Goal: Information Seeking & Learning: Learn about a topic

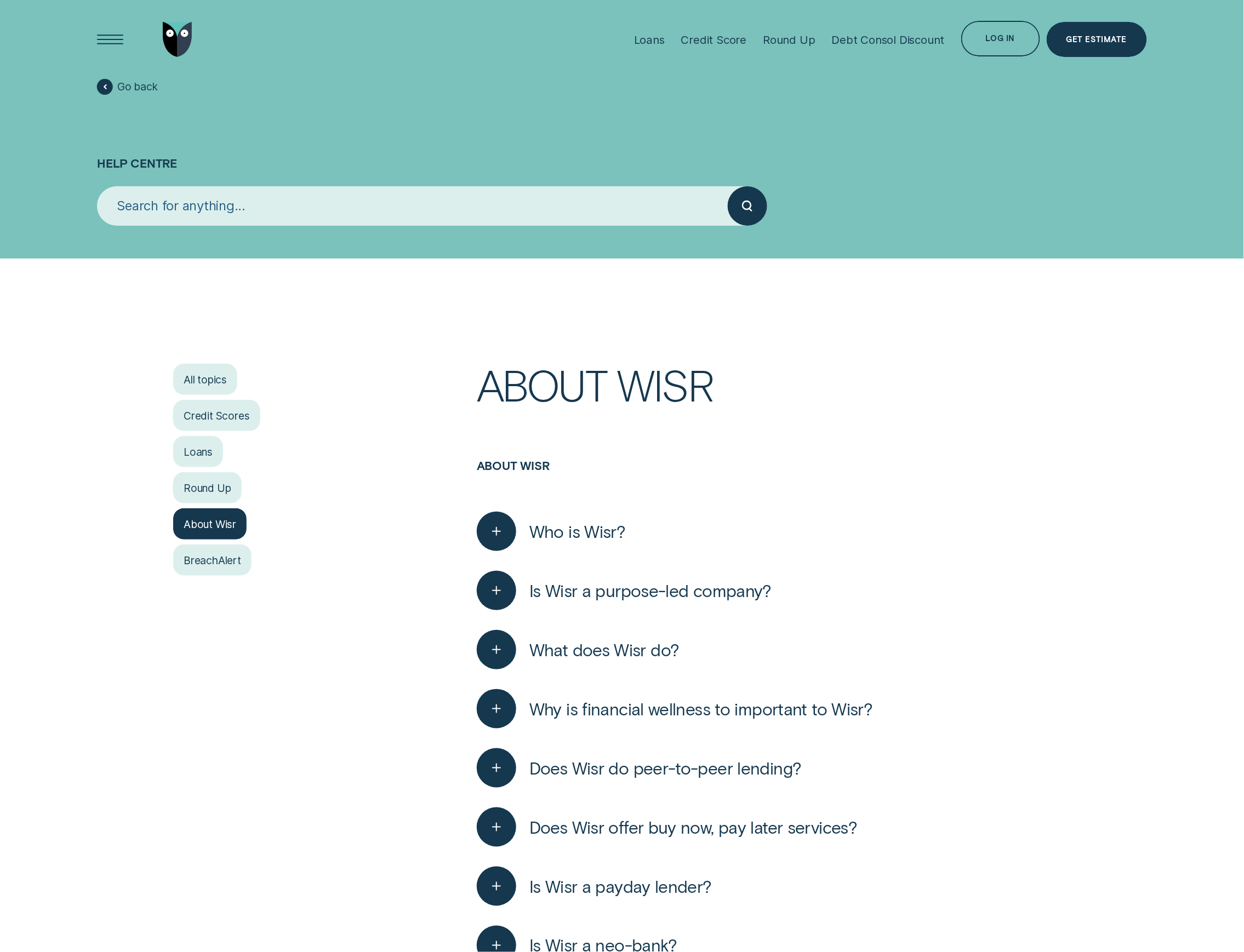
click at [614, 531] on span "Who is Wisr?" at bounding box center [577, 531] width 96 height 21
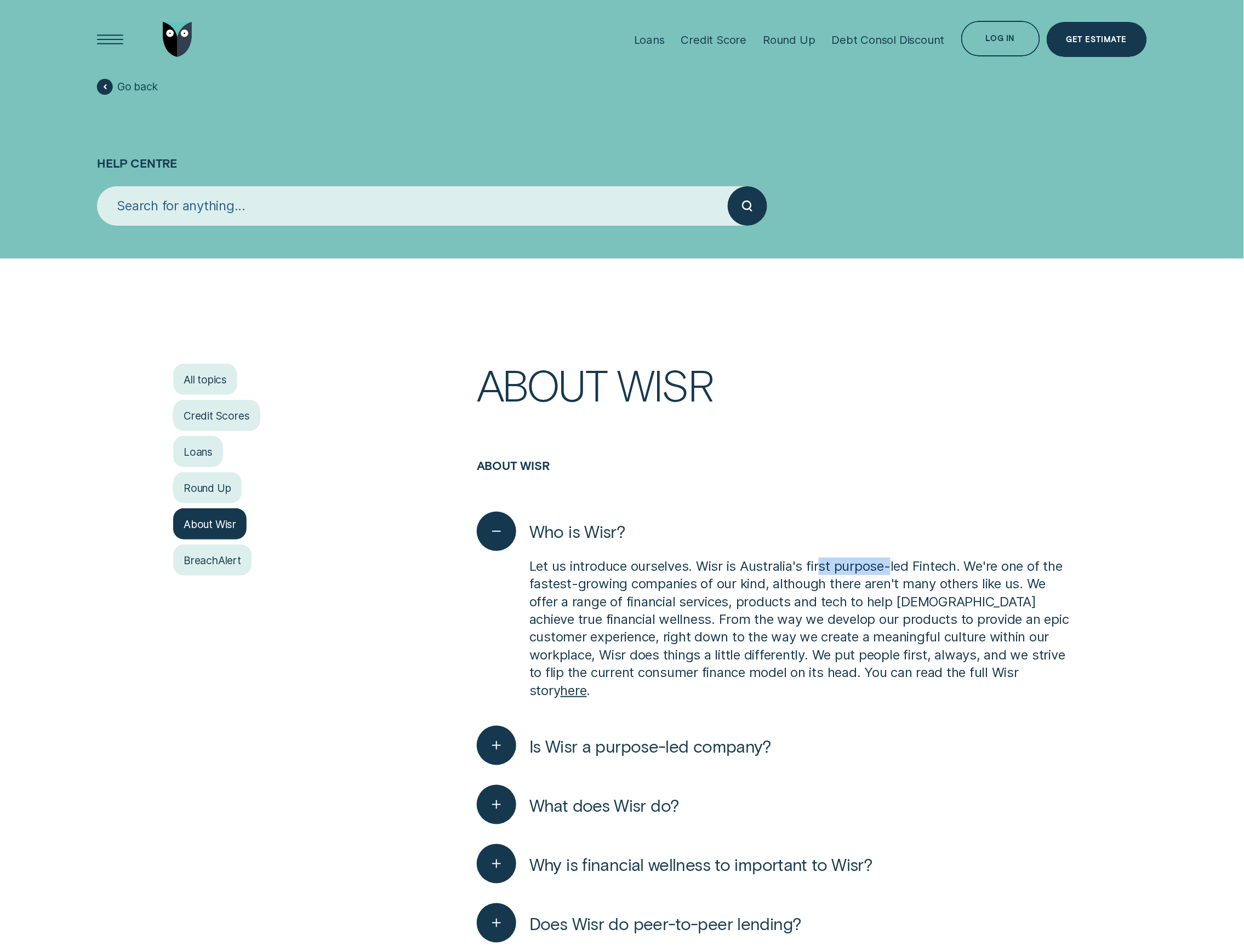
drag, startPoint x: 822, startPoint y: 561, endPoint x: 889, endPoint y: 560, distance: 67.0
click at [889, 560] on p "Let us introduce ourselves. Wisr is Australia's first purpose-led Fintech. We'r…" at bounding box center [799, 628] width 541 height 142
click at [892, 560] on p "Let us introduce ourselves. Wisr is Australia's first purpose-led Fintech. We'r…" at bounding box center [799, 628] width 541 height 142
drag, startPoint x: 553, startPoint y: 590, endPoint x: 759, endPoint y: 583, distance: 206.1
click at [759, 583] on p "Let us introduce ourselves. Wisr is Australia's first purpose-led Fintech. We'r…" at bounding box center [799, 628] width 541 height 142
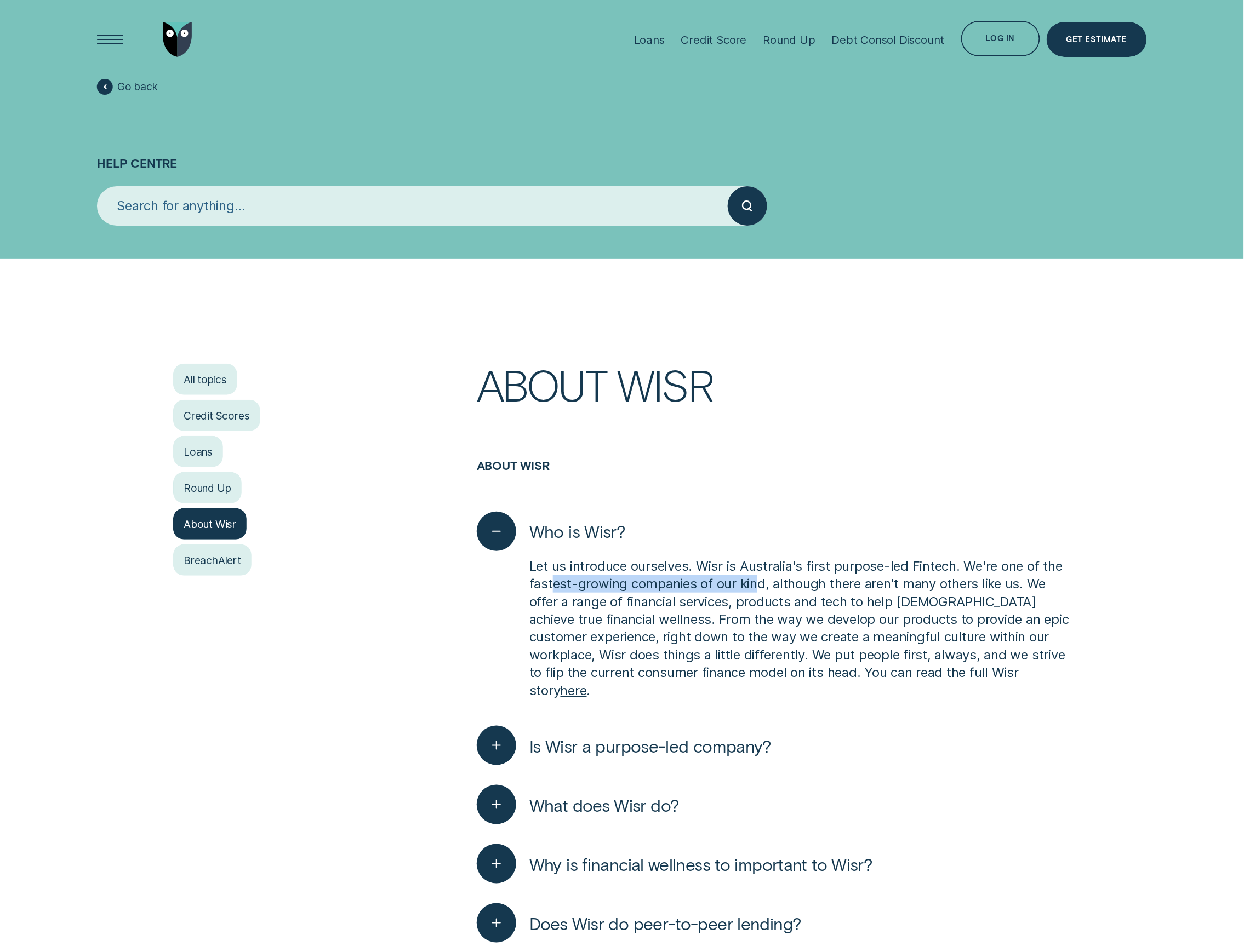
click at [759, 583] on p "Let us introduce ourselves. Wisr is Australia's first purpose-led Fintech. We'r…" at bounding box center [799, 628] width 541 height 142
drag, startPoint x: 644, startPoint y: 603, endPoint x: 791, endPoint y: 601, distance: 147.0
click at [748, 605] on p "Let us introduce ourselves. Wisr is Australia's first purpose-led Fintech. We'r…" at bounding box center [799, 628] width 541 height 142
click at [577, 795] on span "What does Wisr do?" at bounding box center [604, 805] width 150 height 21
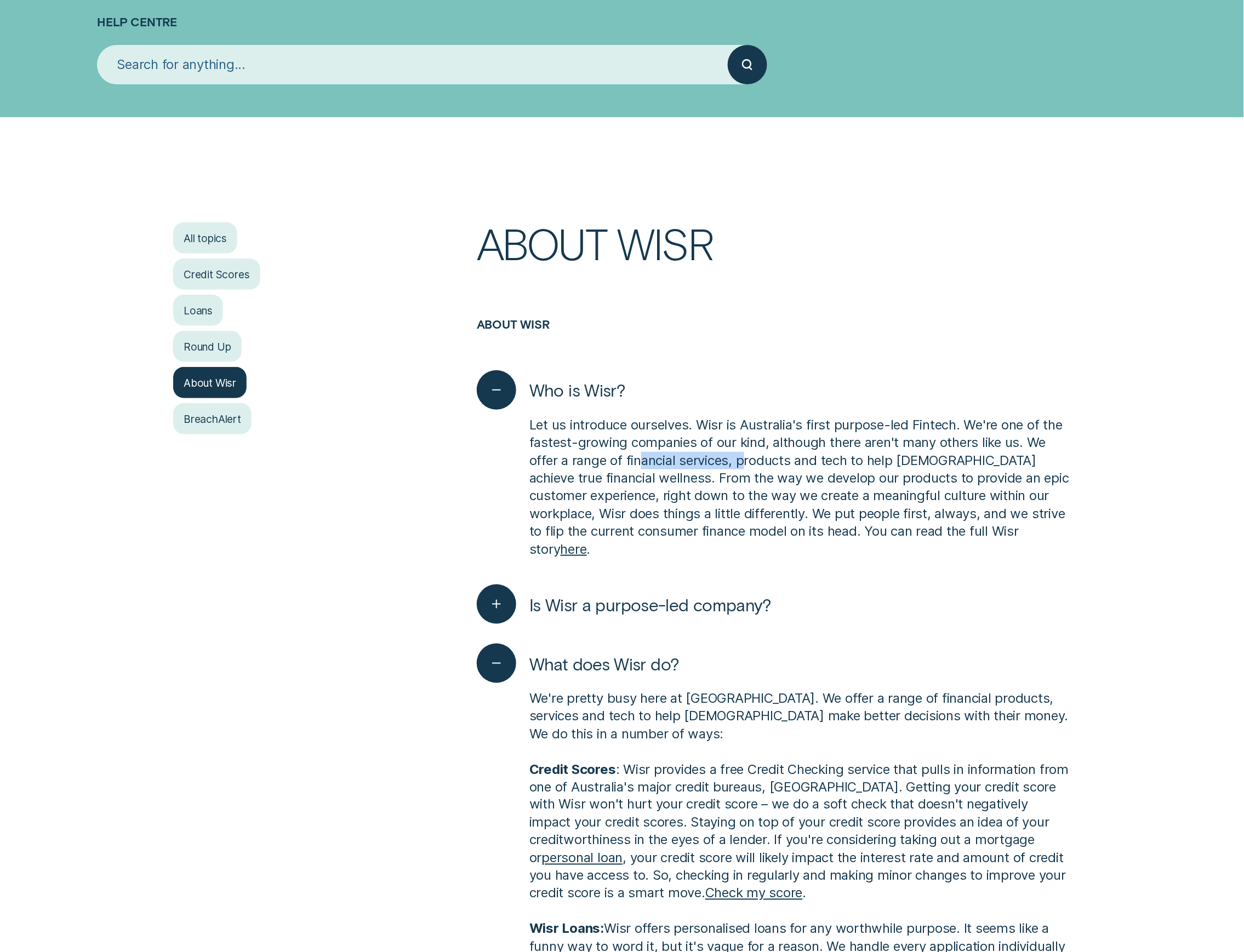
scroll to position [146, 0]
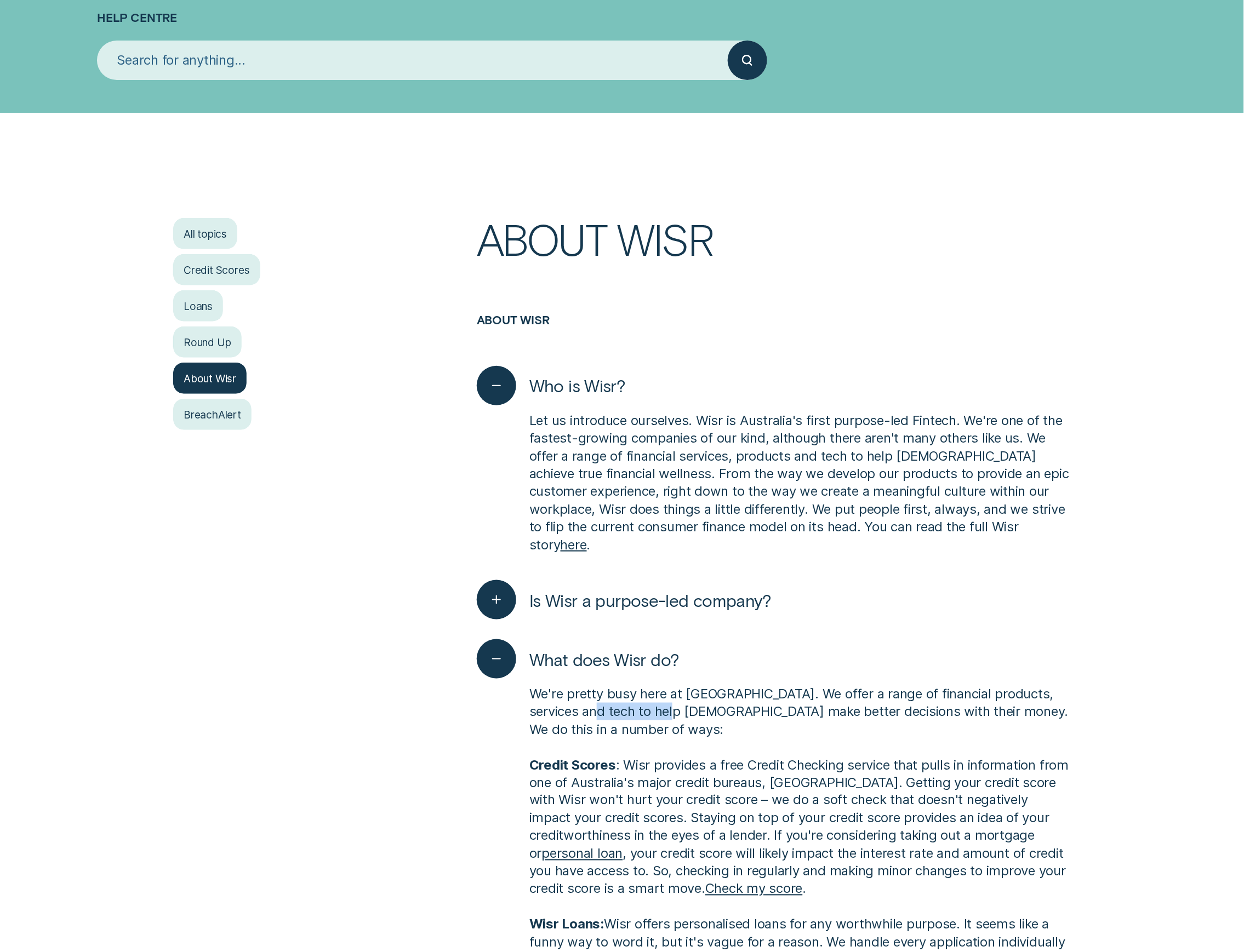
drag, startPoint x: 629, startPoint y: 689, endPoint x: 750, endPoint y: 684, distance: 121.1
drag, startPoint x: 790, startPoint y: 665, endPoint x: 943, endPoint y: 664, distance: 153.0
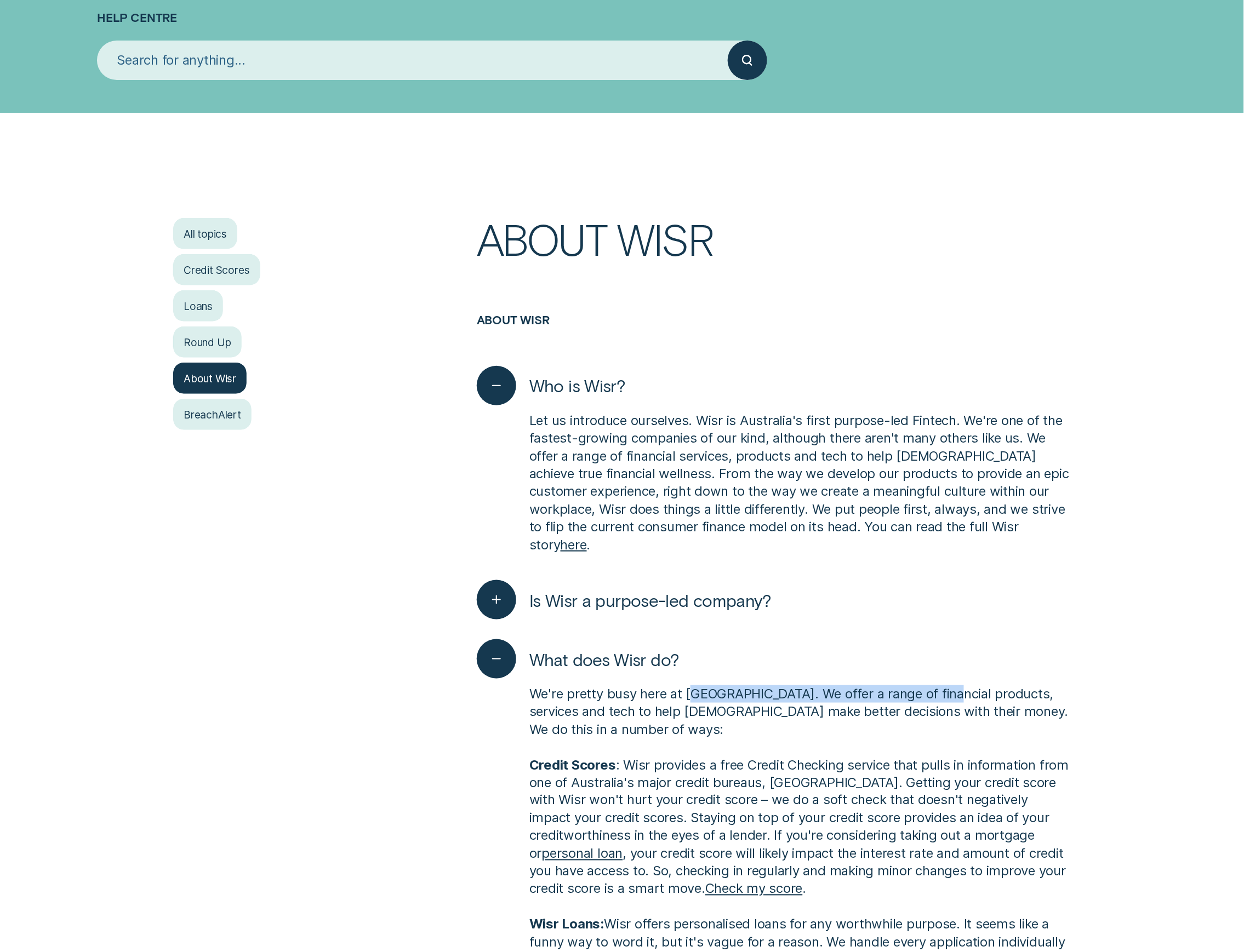
click at [630, 654] on button "What does Wisr do?" at bounding box center [578, 659] width 203 height 39
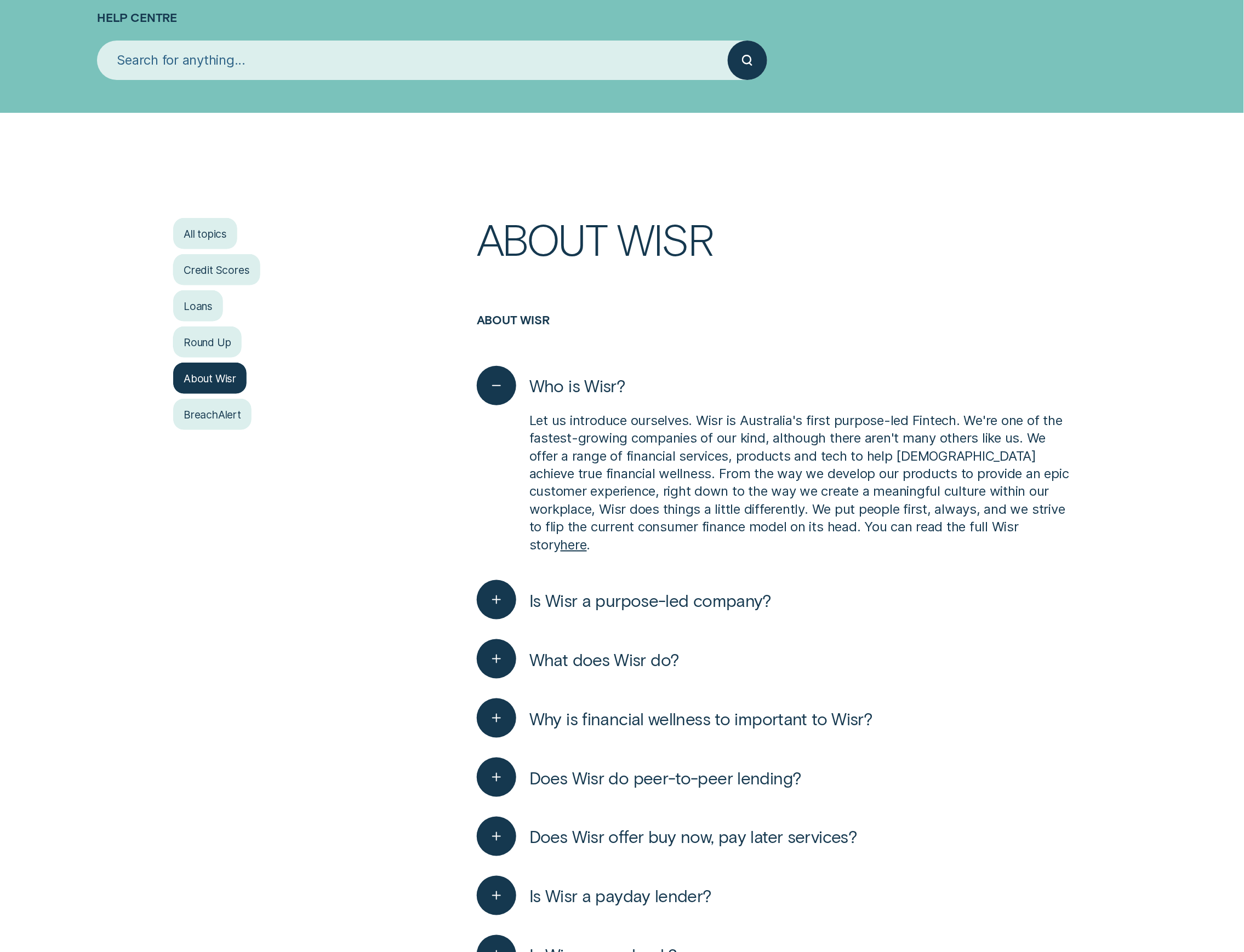
drag, startPoint x: 600, startPoint y: 696, endPoint x: 828, endPoint y: 694, distance: 228.0
click at [828, 708] on span "Why is financial wellness to important to Wisr?" at bounding box center [701, 718] width 344 height 21
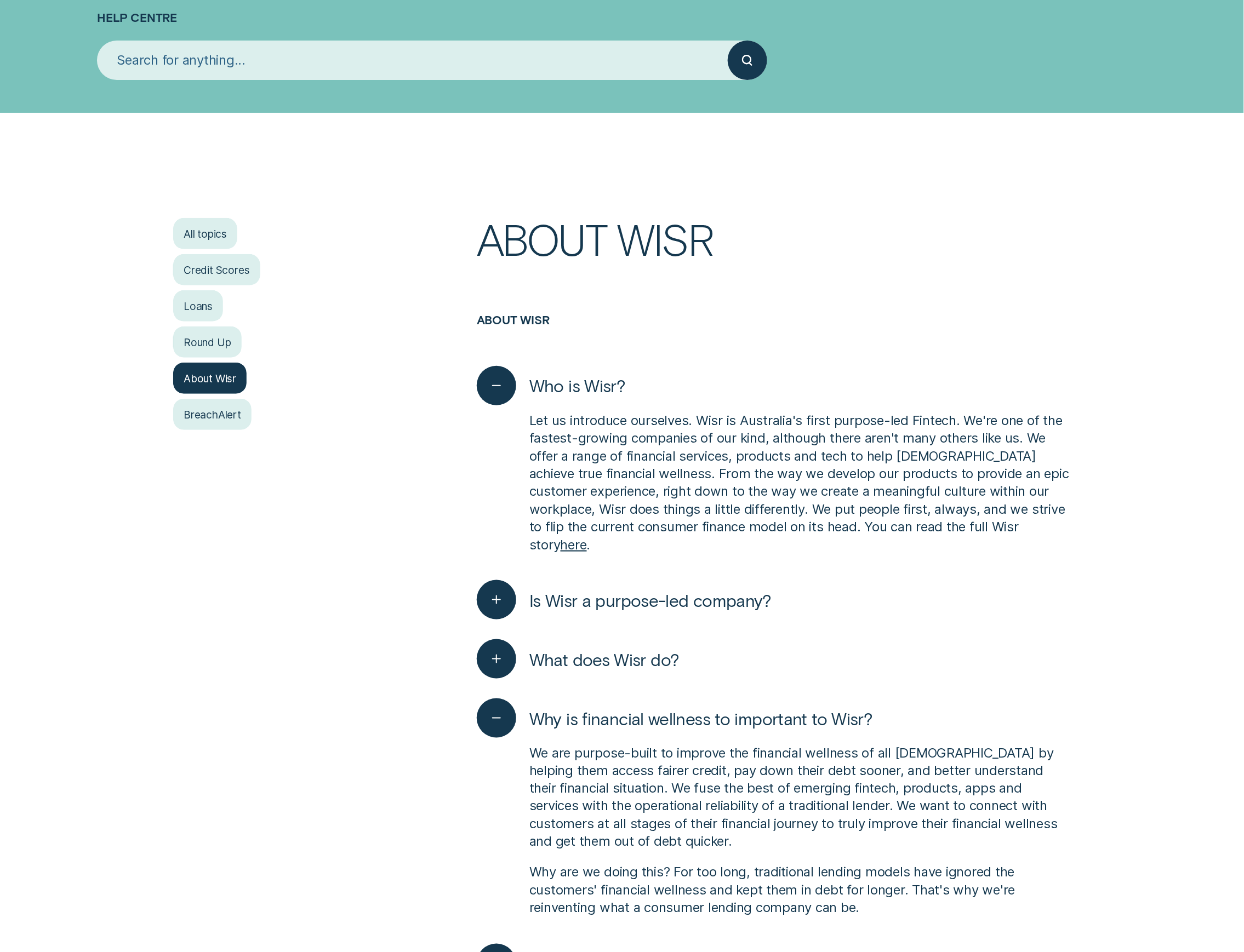
click at [693, 708] on span "Why is financial wellness to important to Wisr?" at bounding box center [701, 718] width 344 height 21
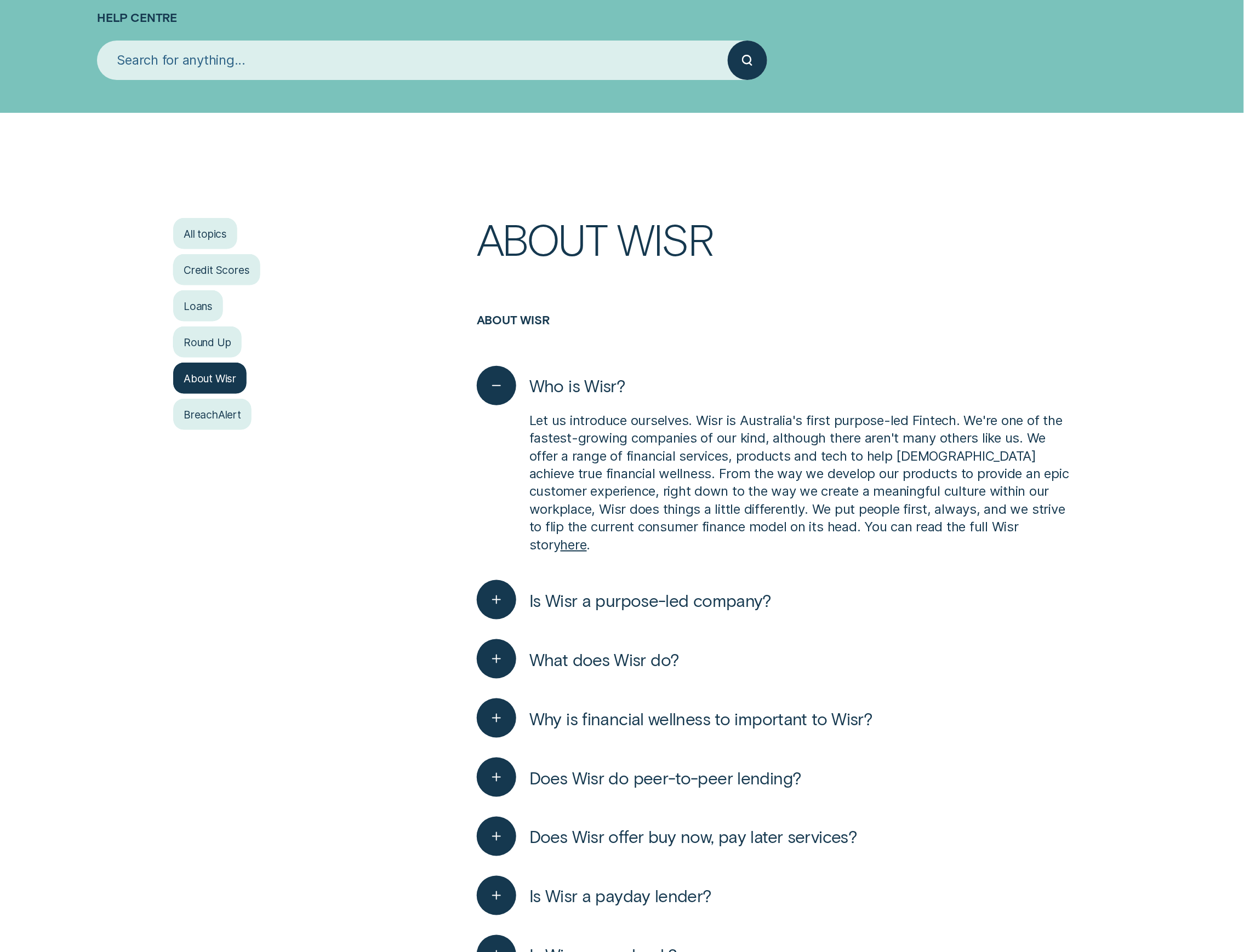
click at [647, 651] on span "What does Wisr do?" at bounding box center [604, 659] width 150 height 21
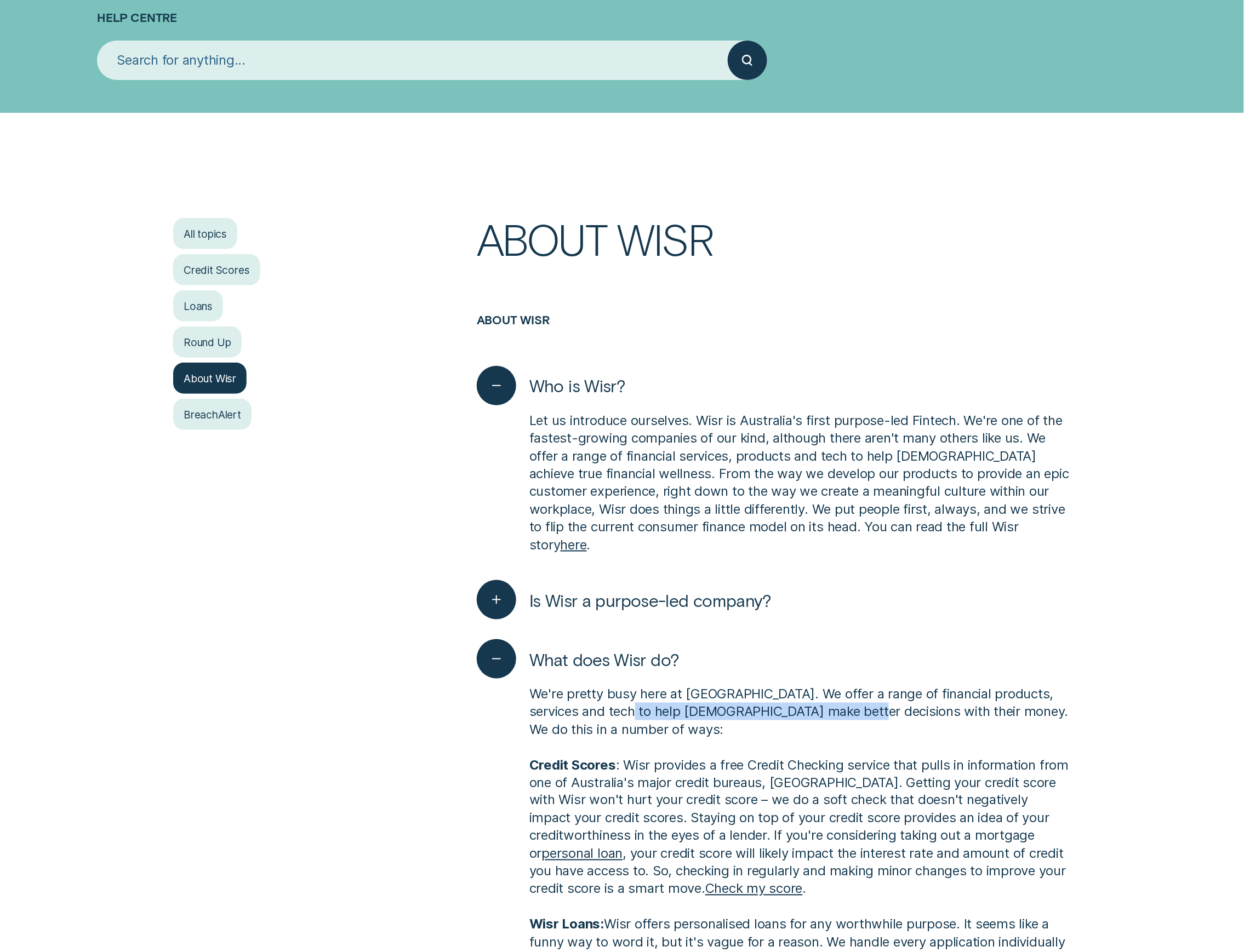
click at [652, 649] on span "What does Wisr do?" at bounding box center [604, 659] width 150 height 21
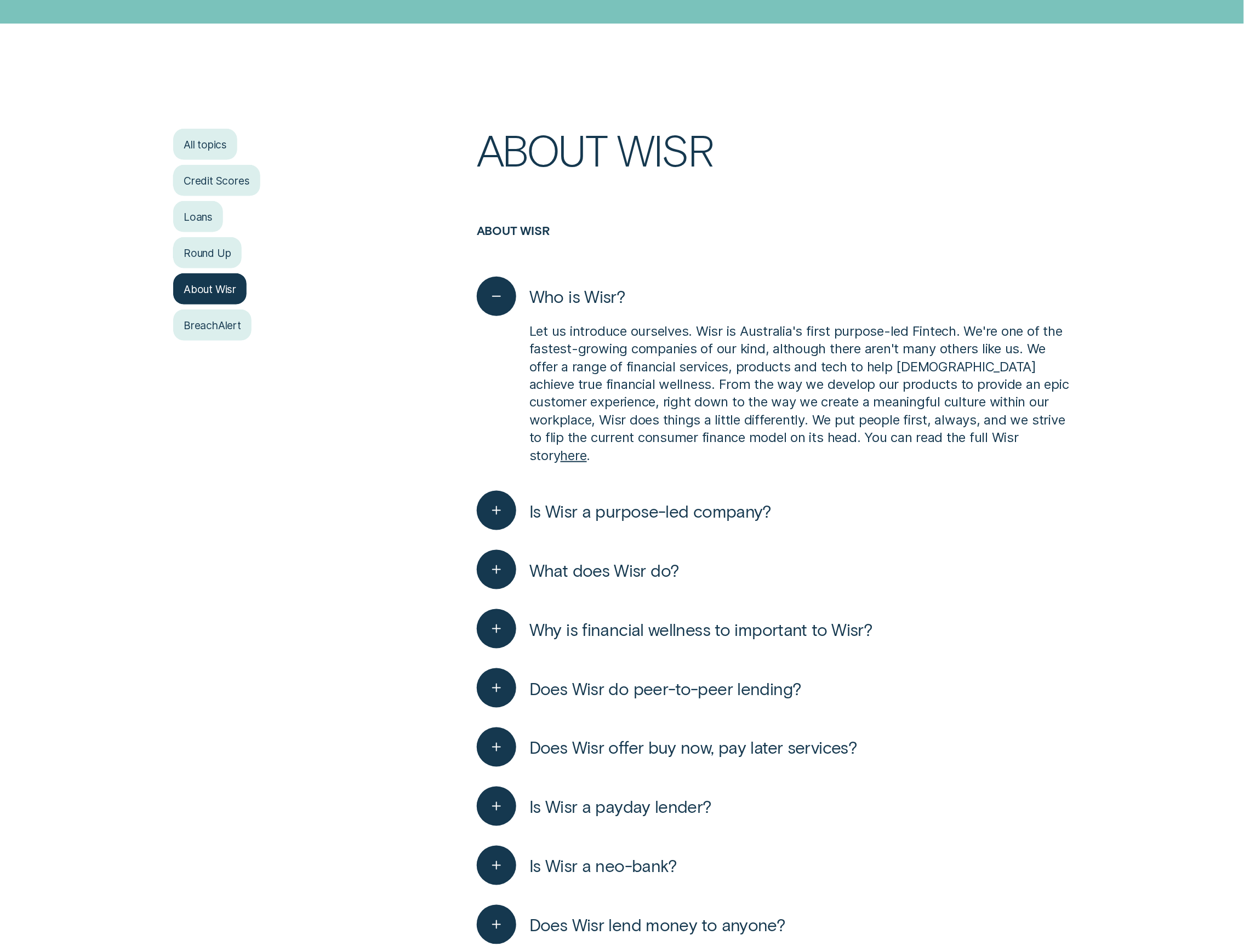
scroll to position [292, 0]
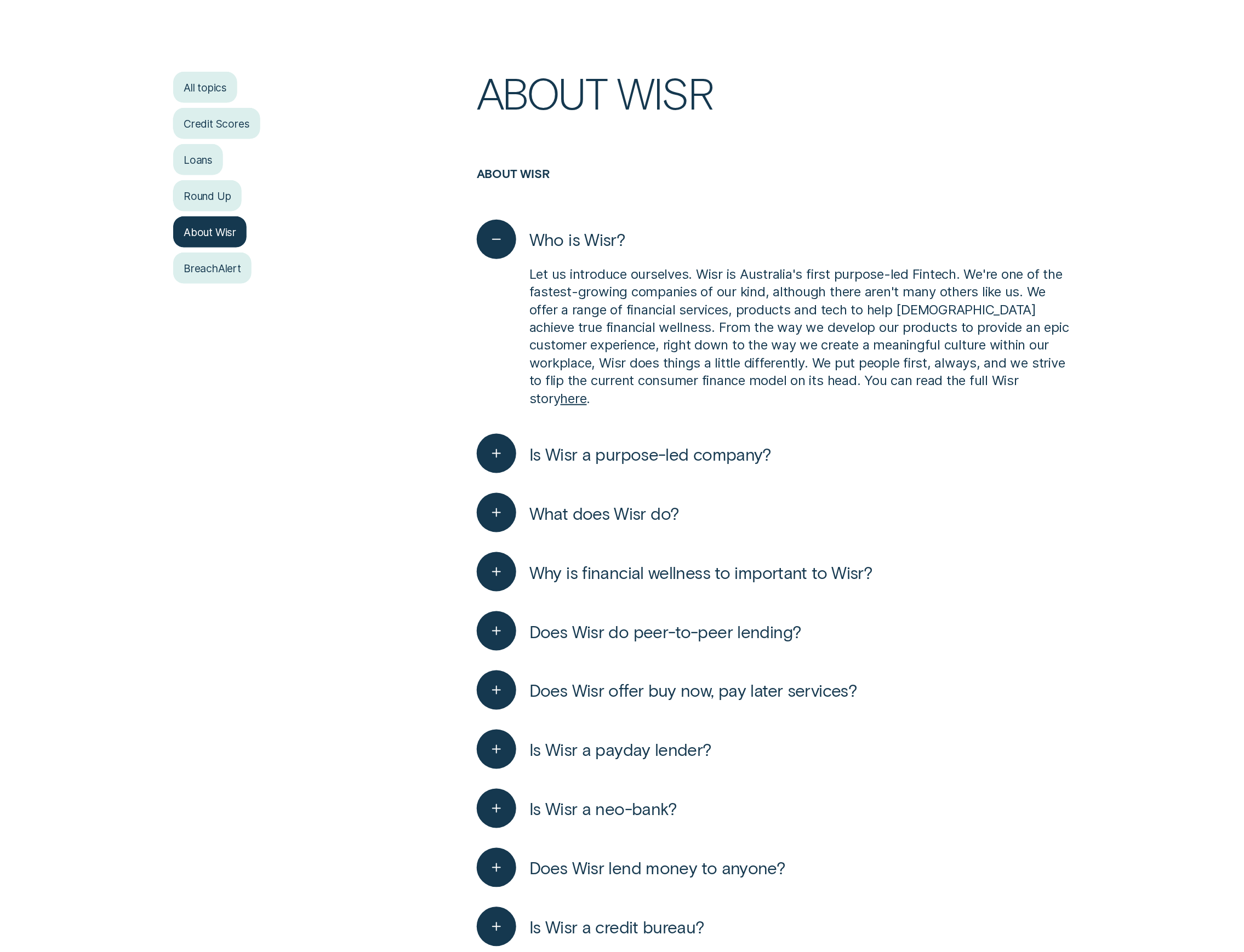
click at [636, 799] on span "Is Wisr a neo-bank?" at bounding box center [603, 809] width 148 height 21
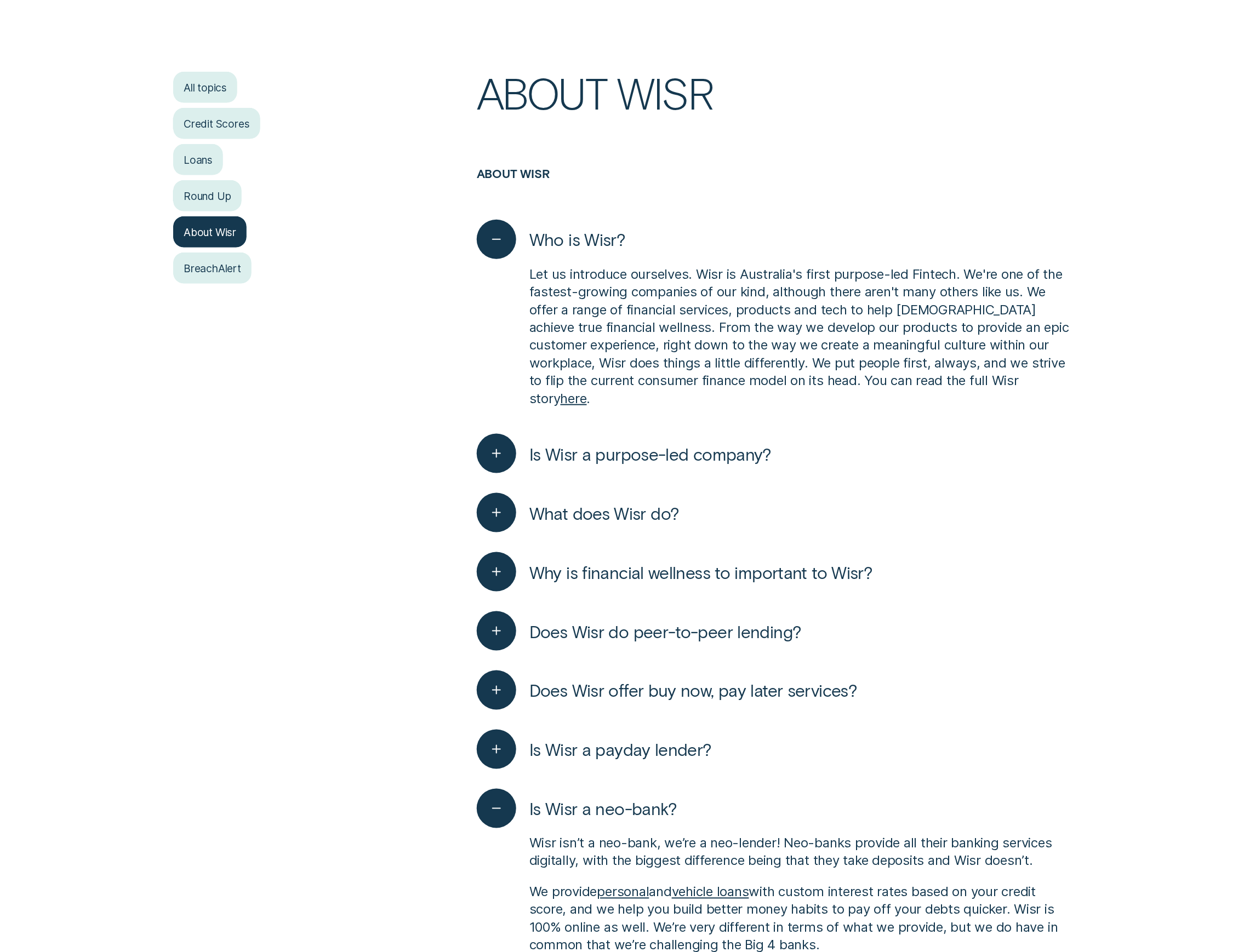
click at [656, 799] on span "Is Wisr a neo-bank?" at bounding box center [603, 809] width 148 height 21
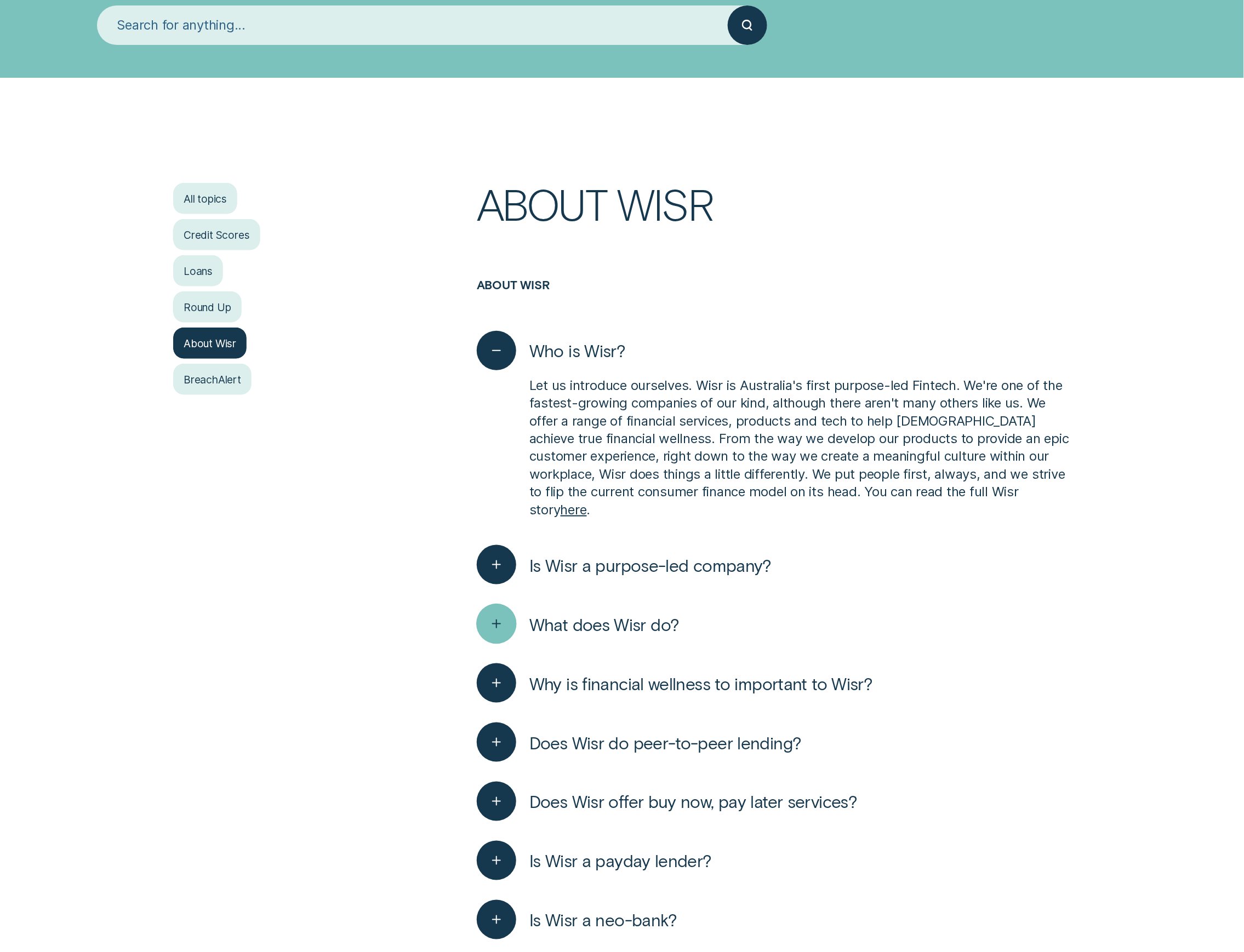
scroll to position [0, 0]
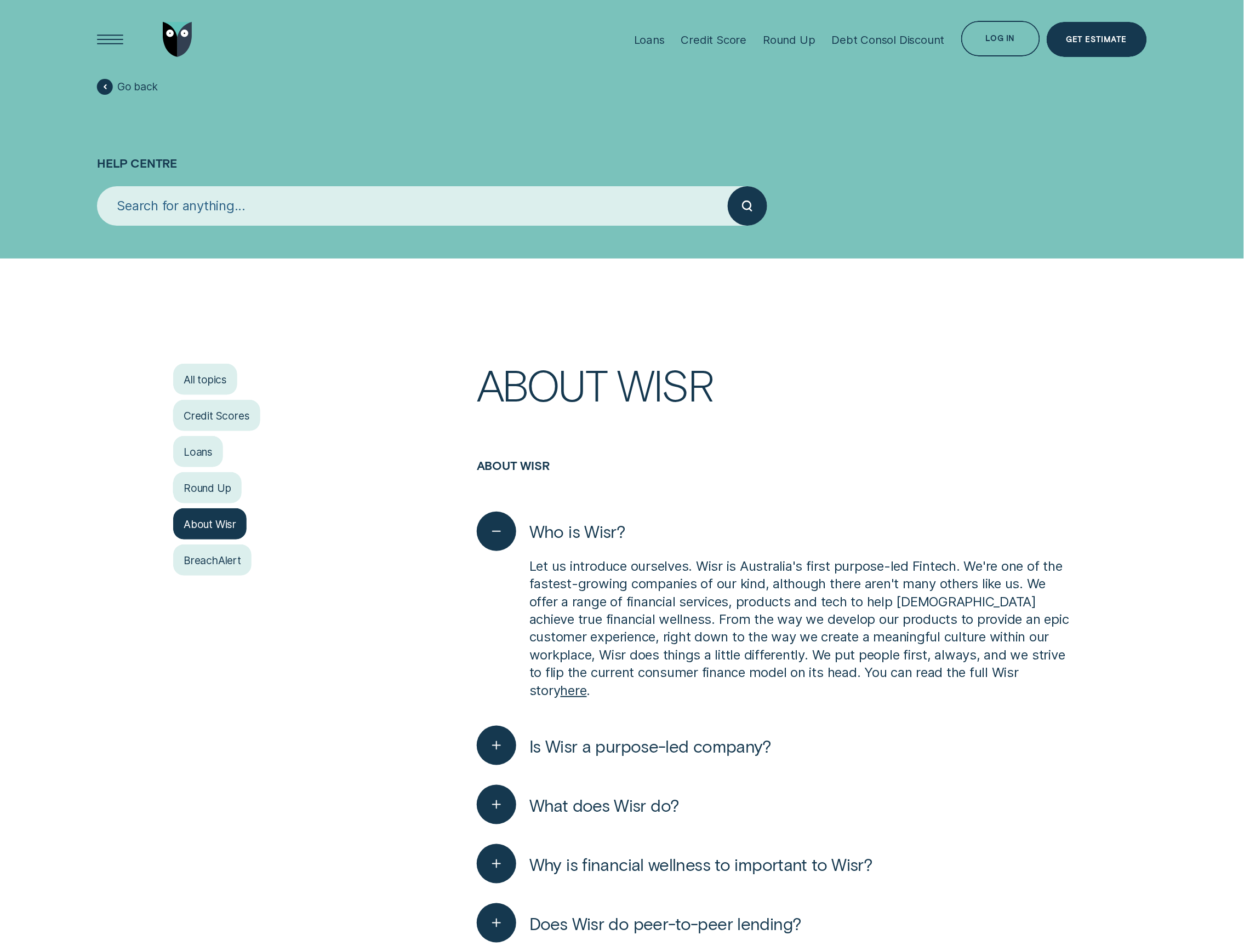
click at [182, 38] on img "Go to home page" at bounding box center [178, 39] width 30 height 35
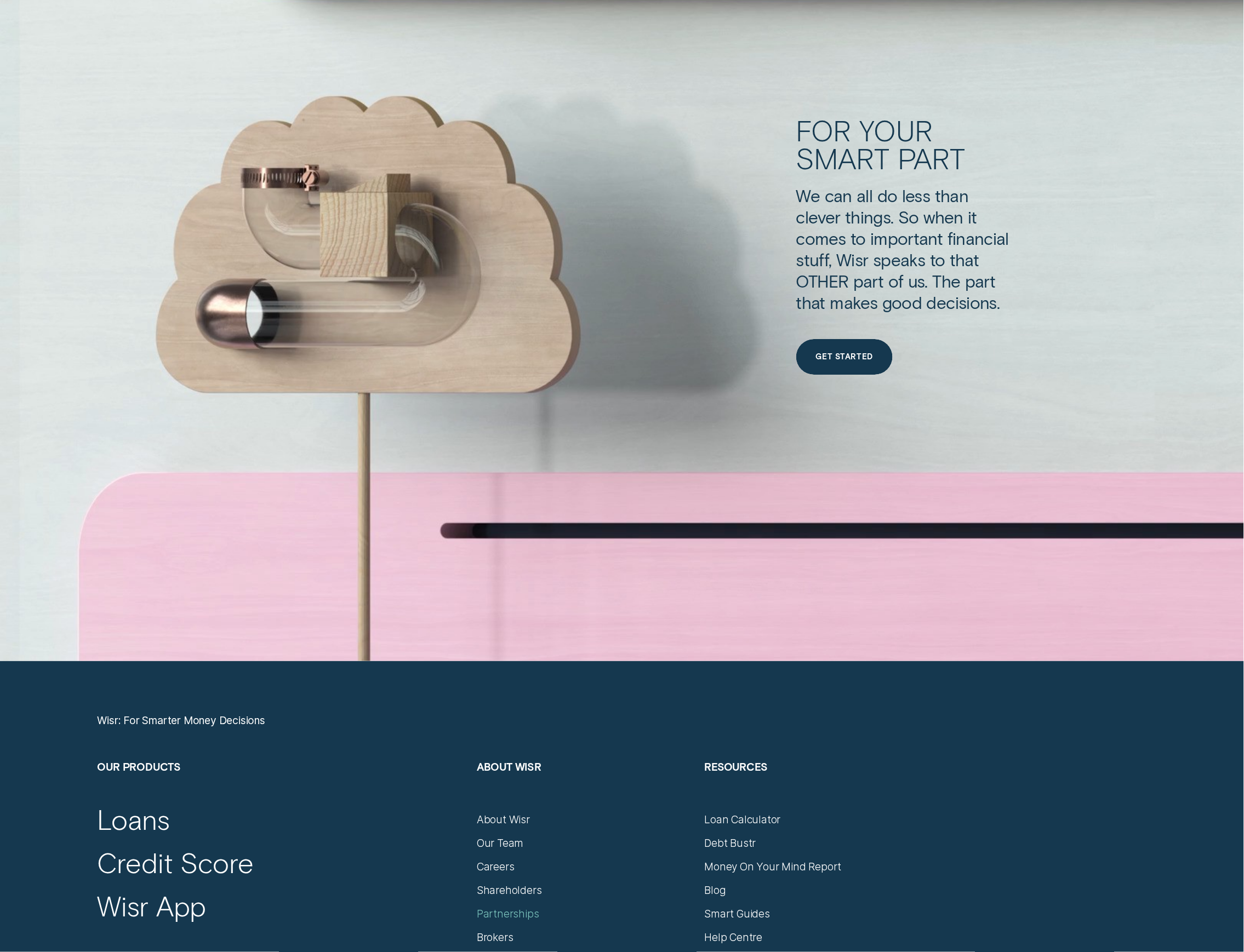
scroll to position [5552, 0]
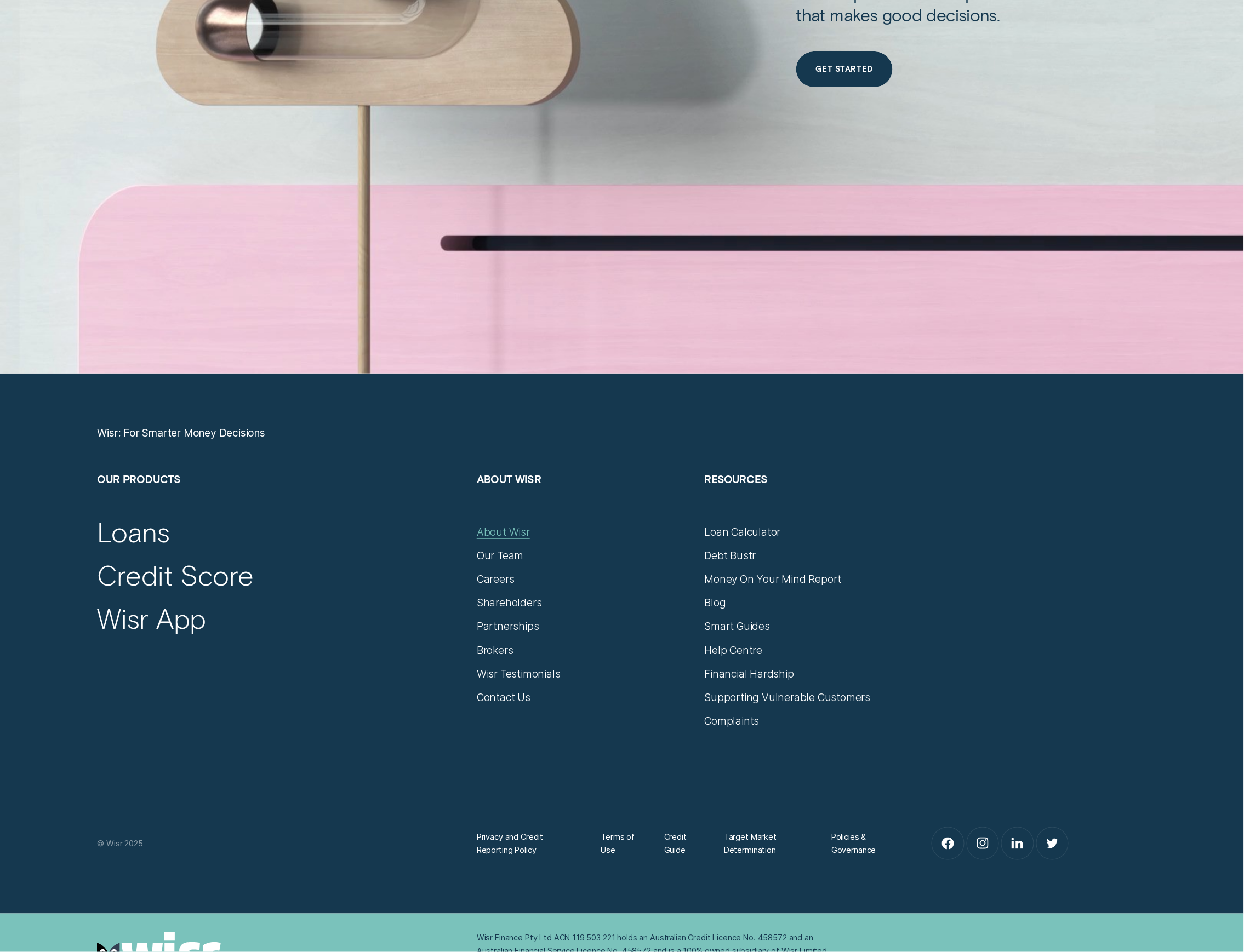
click at [503, 538] on div "About Wisr" at bounding box center [503, 532] width 53 height 13
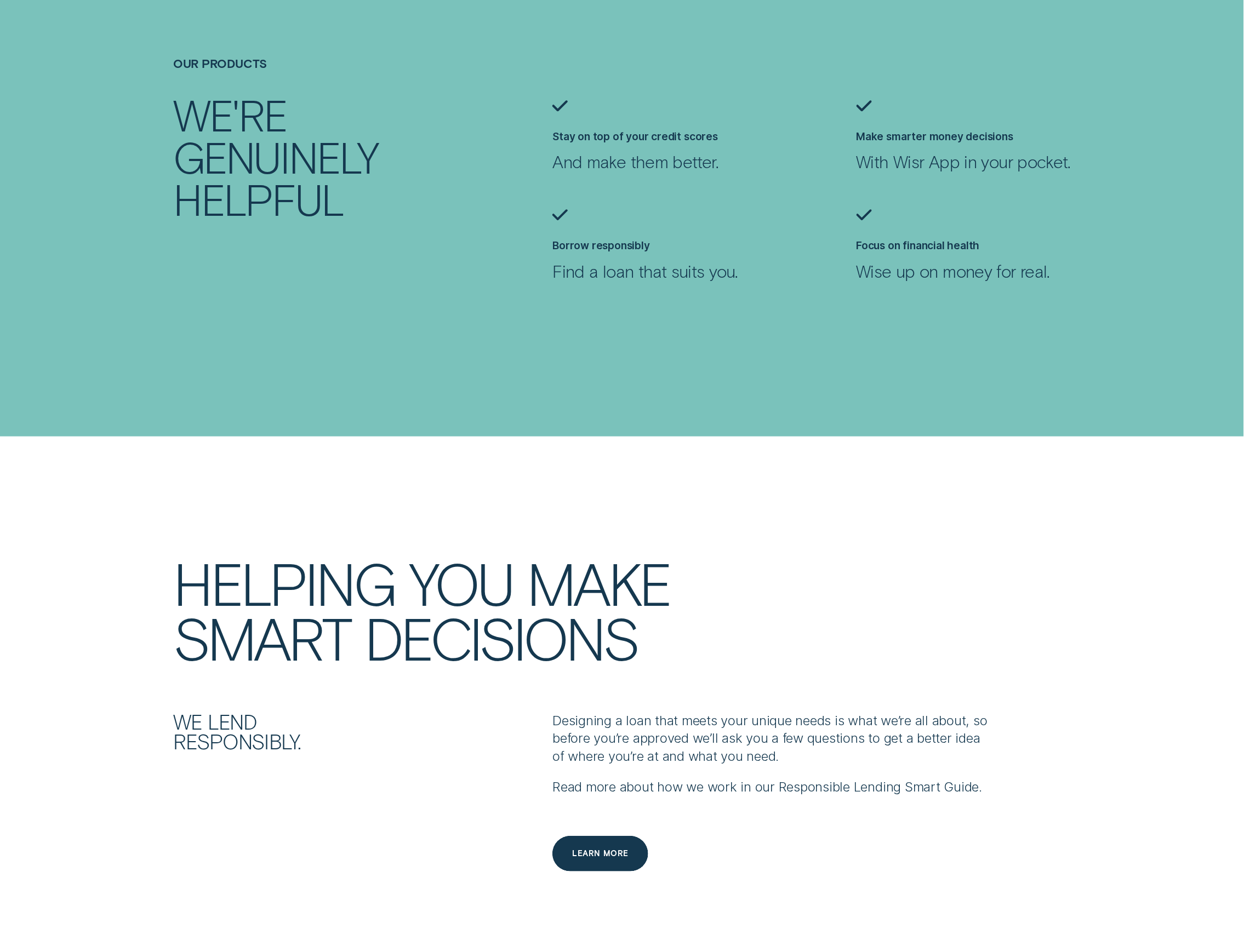
scroll to position [1461, 0]
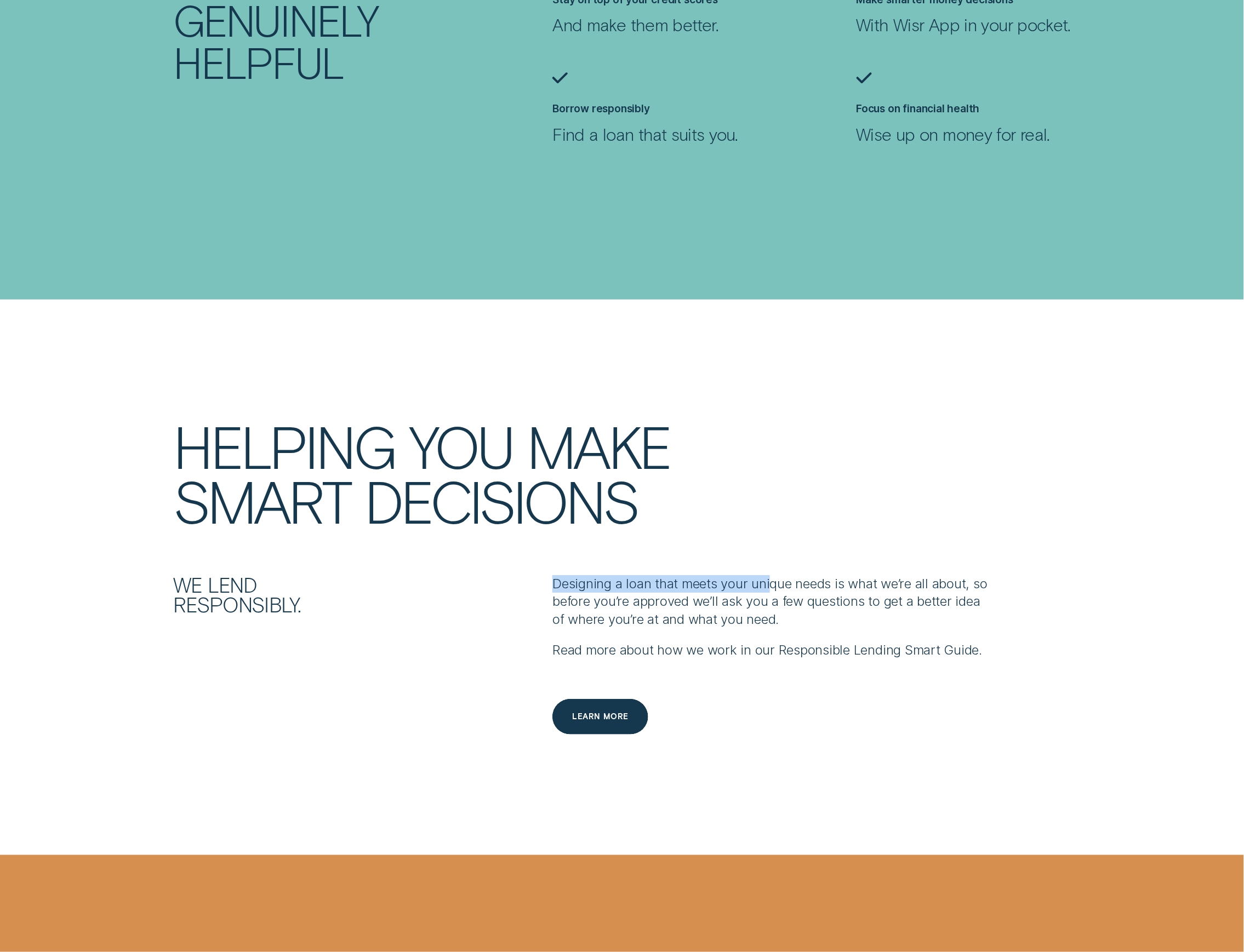
drag, startPoint x: 548, startPoint y: 579, endPoint x: 773, endPoint y: 574, distance: 225.1
click at [773, 575] on div "Designing a loan that meets your unique needs is what we’re all about, so befor…" at bounding box center [773, 656] width 456 height 161
click at [773, 575] on p "Designing a loan that meets your unique needs is what we’re all about, so befor…" at bounding box center [773, 602] width 442 height 53
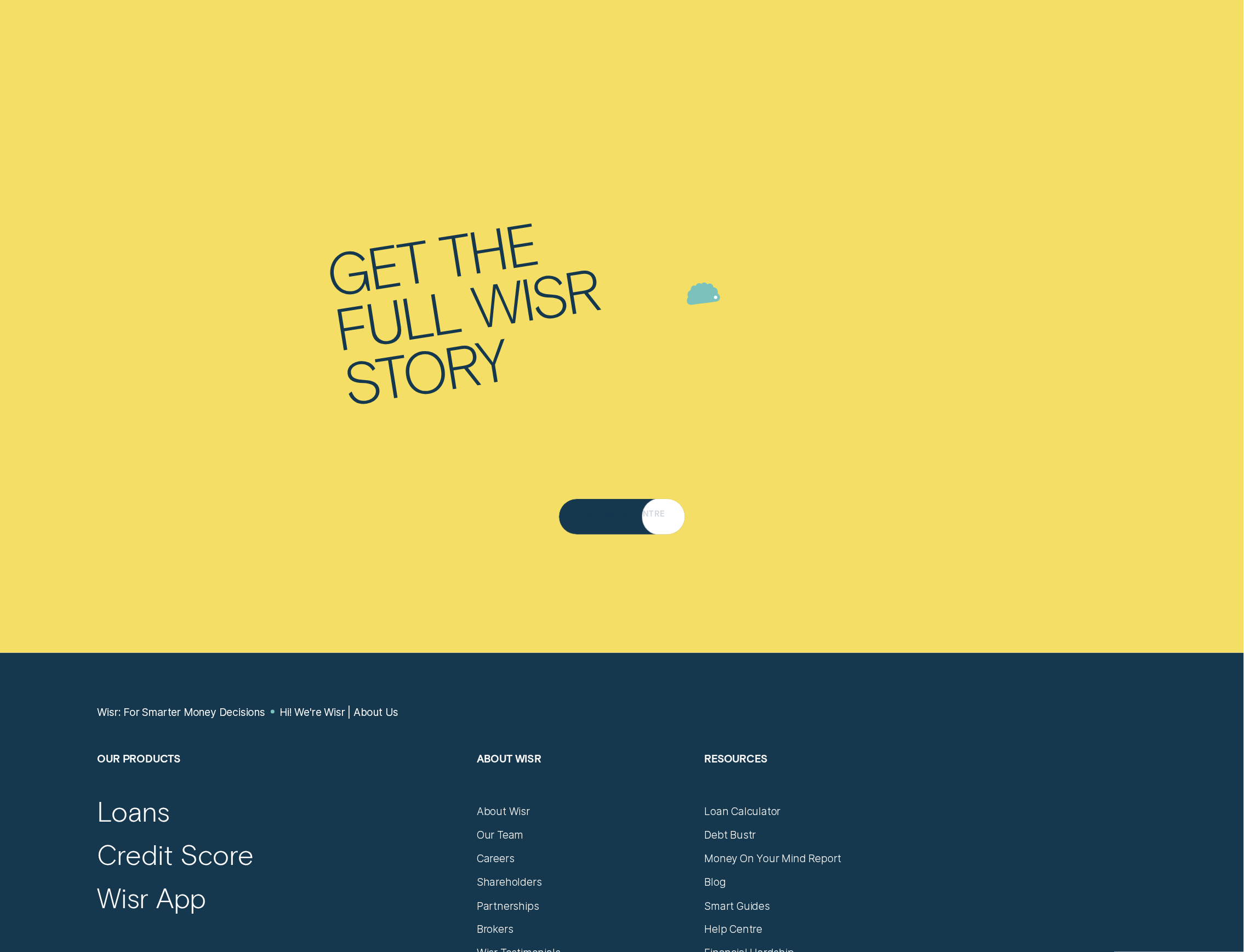
scroll to position [7597, 0]
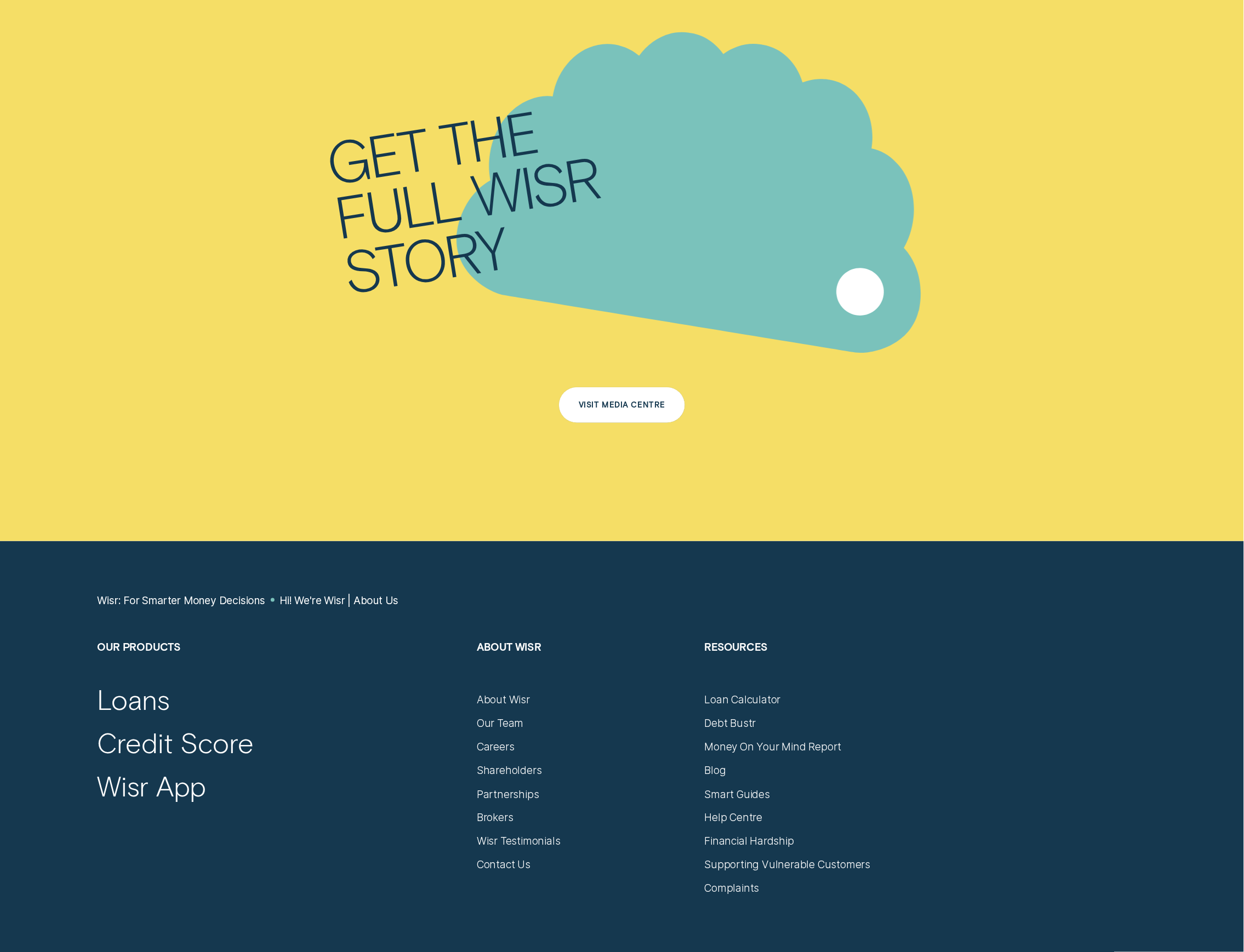
click at [634, 388] on div "Visit Media Centre" at bounding box center [622, 405] width 126 height 35
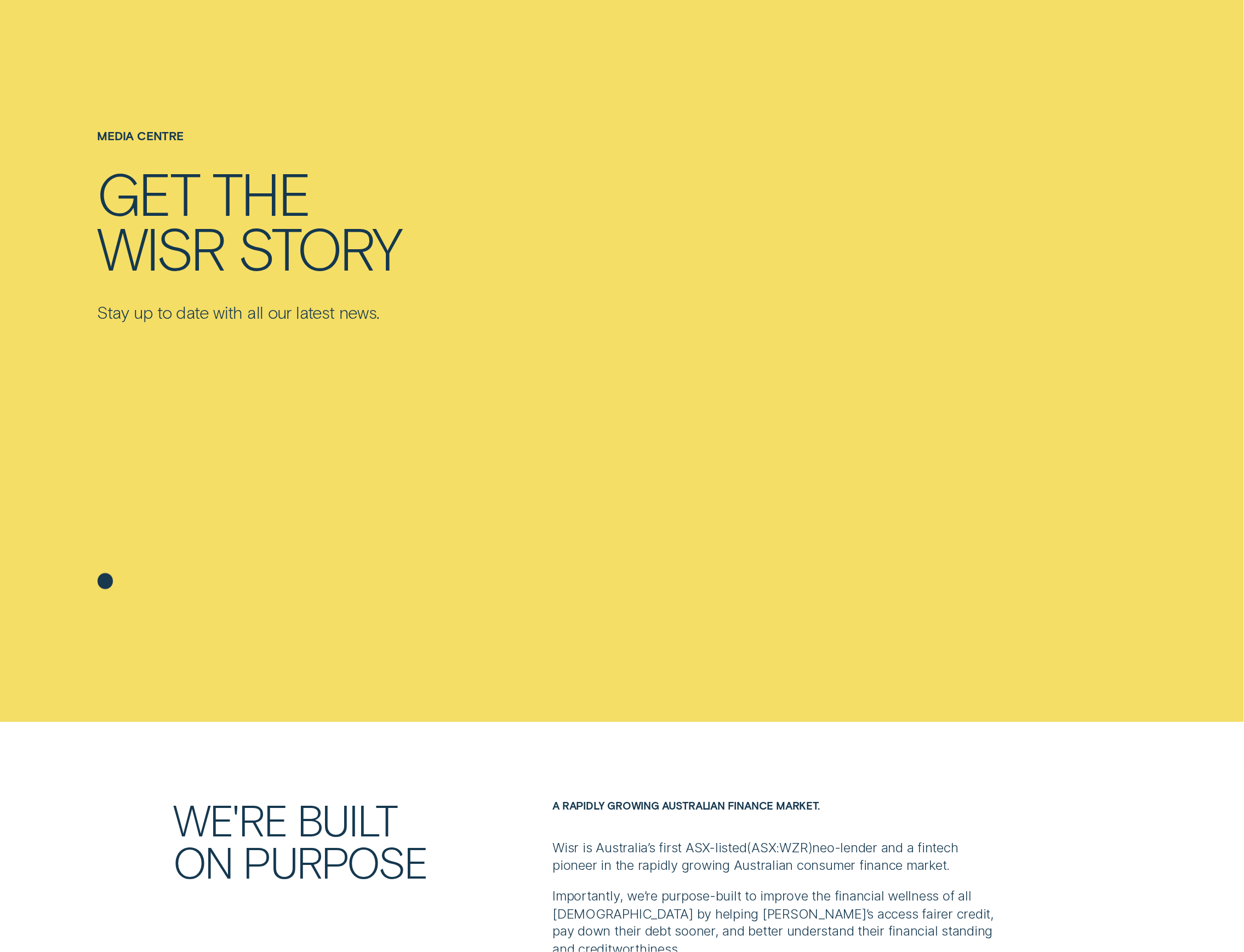
scroll to position [584, 0]
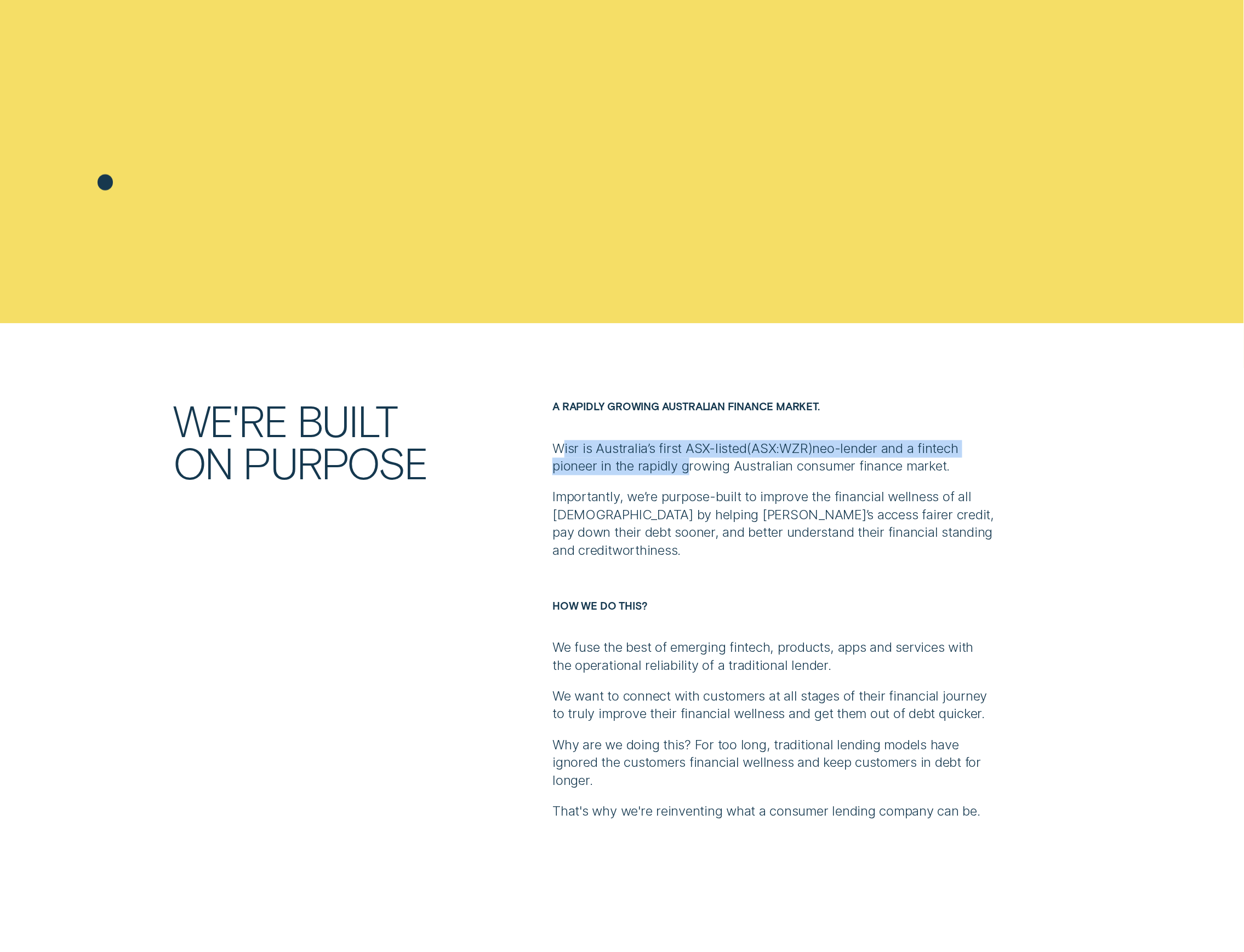
drag, startPoint x: 567, startPoint y: 454, endPoint x: 687, endPoint y: 458, distance: 120.1
click at [687, 458] on p "Wisr is Australia’s first ASX-listed ( ASX:WZR ) neo-lender and a fintech pione…" at bounding box center [773, 458] width 442 height 35
click at [689, 456] on p "Wisr is Australia’s first ASX-listed ( ASX:WZR ) neo-lender and a fintech pione…" at bounding box center [773, 458] width 442 height 35
click at [722, 453] on p "Wisr is Australia’s first ASX-listed ( ASX:WZR ) neo-lender and a fintech pione…" at bounding box center [773, 458] width 442 height 35
drag, startPoint x: 778, startPoint y: 453, endPoint x: 847, endPoint y: 459, distance: 69.3
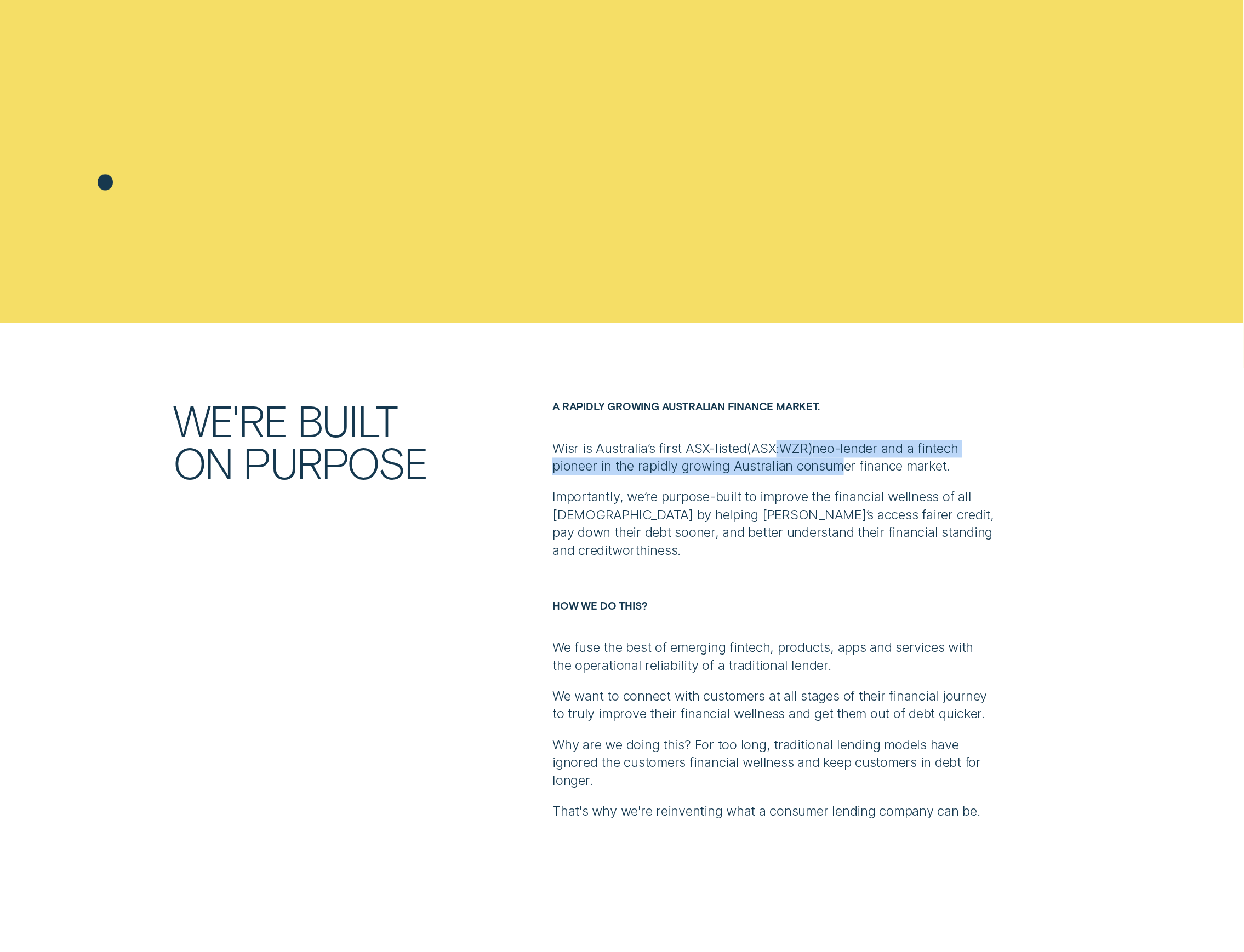
click at [847, 459] on p "Wisr is Australia’s first ASX-listed ( ASX:WZR ) neo-lender and a fintech pione…" at bounding box center [773, 458] width 442 height 35
drag, startPoint x: 847, startPoint y: 459, endPoint x: 910, endPoint y: 463, distance: 63.1
click at [849, 459] on p "Wisr is Australia’s first ASX-listed ( ASX:WZR ) neo-lender and a fintech pione…" at bounding box center [773, 458] width 442 height 35
drag, startPoint x: 910, startPoint y: 463, endPoint x: 778, endPoint y: 461, distance: 132.0
click at [786, 463] on p "Wisr is Australia’s first ASX-listed ( ASX:WZR ) neo-lender and a fintech pione…" at bounding box center [773, 458] width 442 height 35
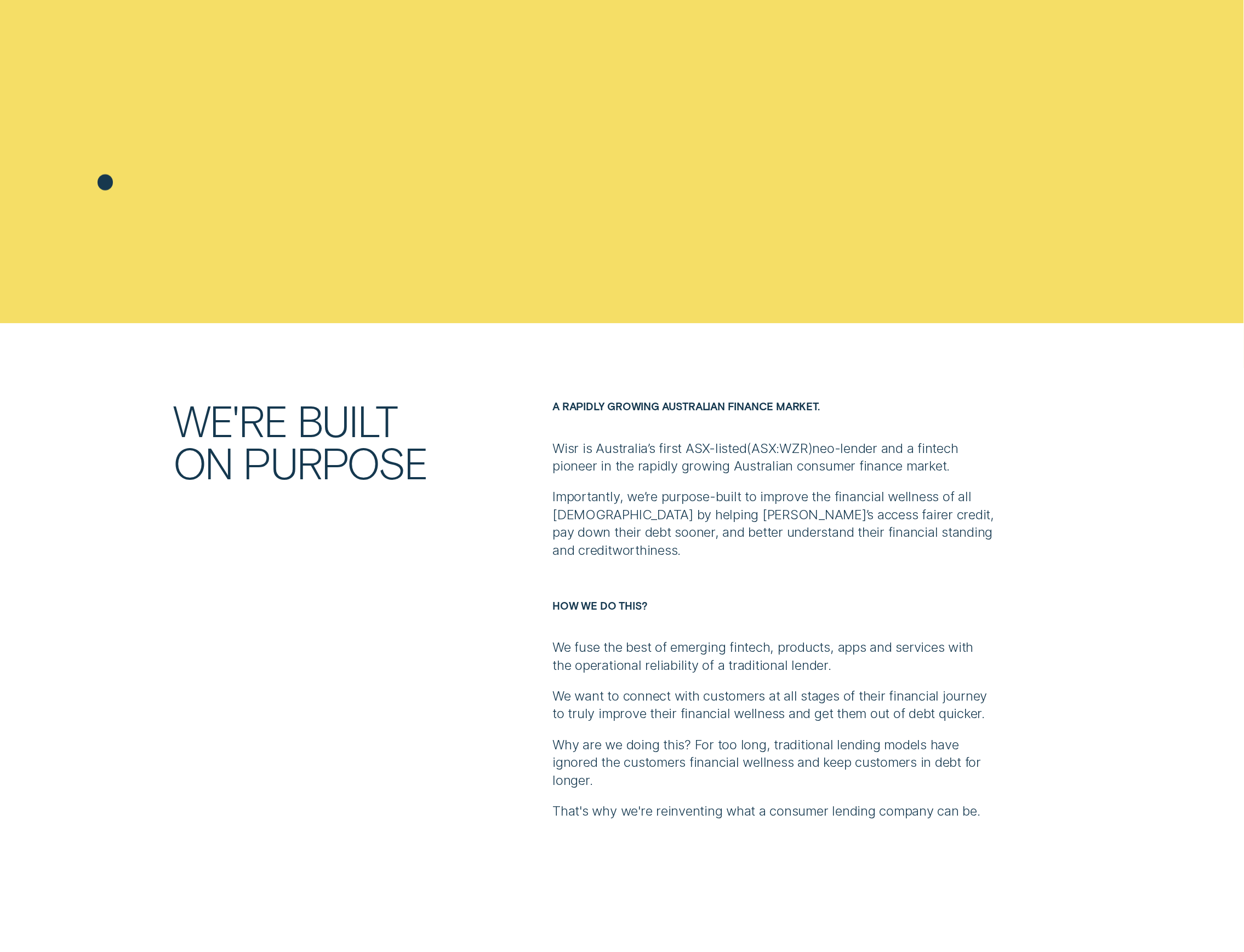
drag, startPoint x: 778, startPoint y: 461, endPoint x: 631, endPoint y: 461, distance: 147.0
click at [777, 461] on p "Wisr is Australia’s first ASX-listed ( ASX:WZR ) neo-lender and a fintech pione…" at bounding box center [773, 458] width 442 height 35
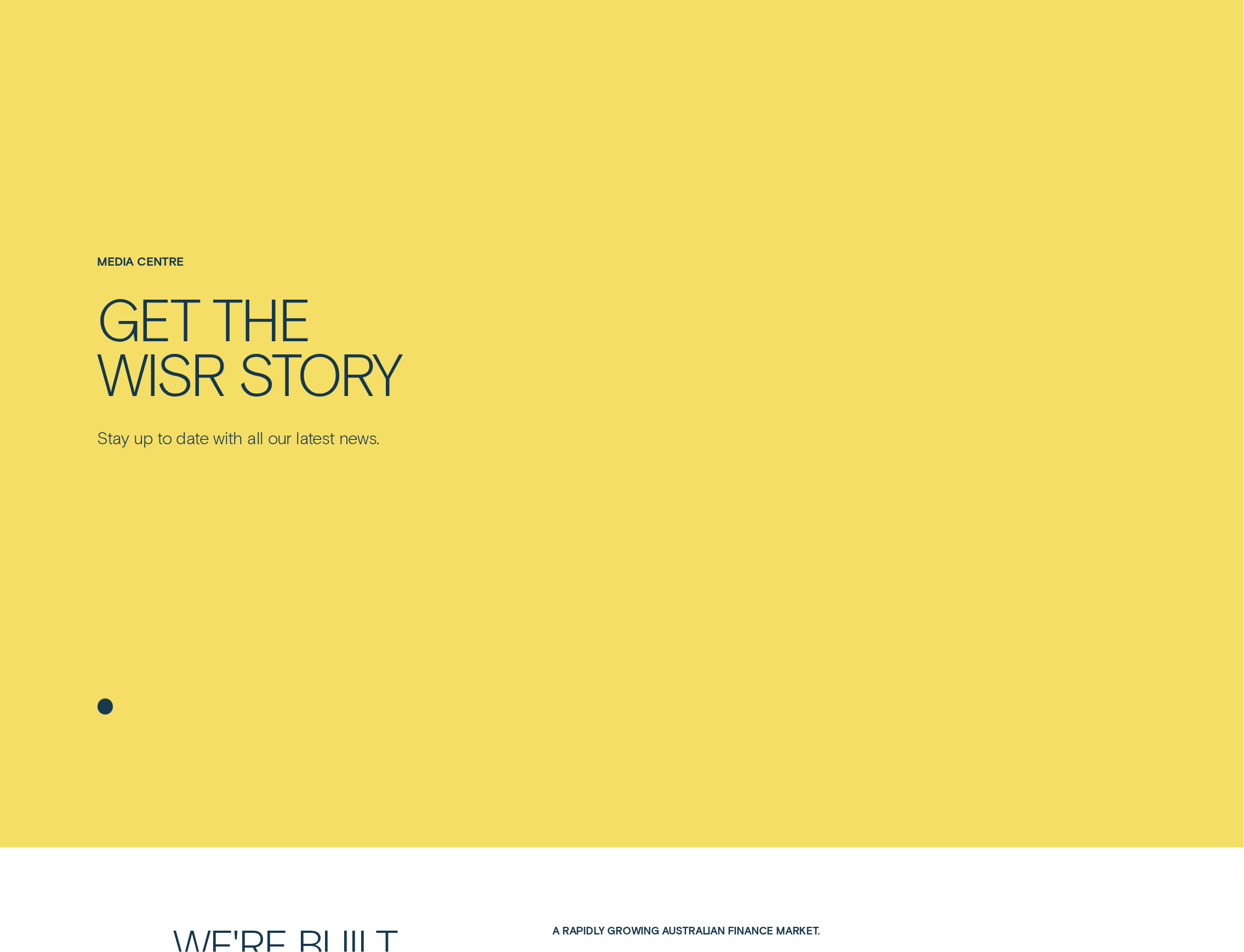
scroll to position [0, 0]
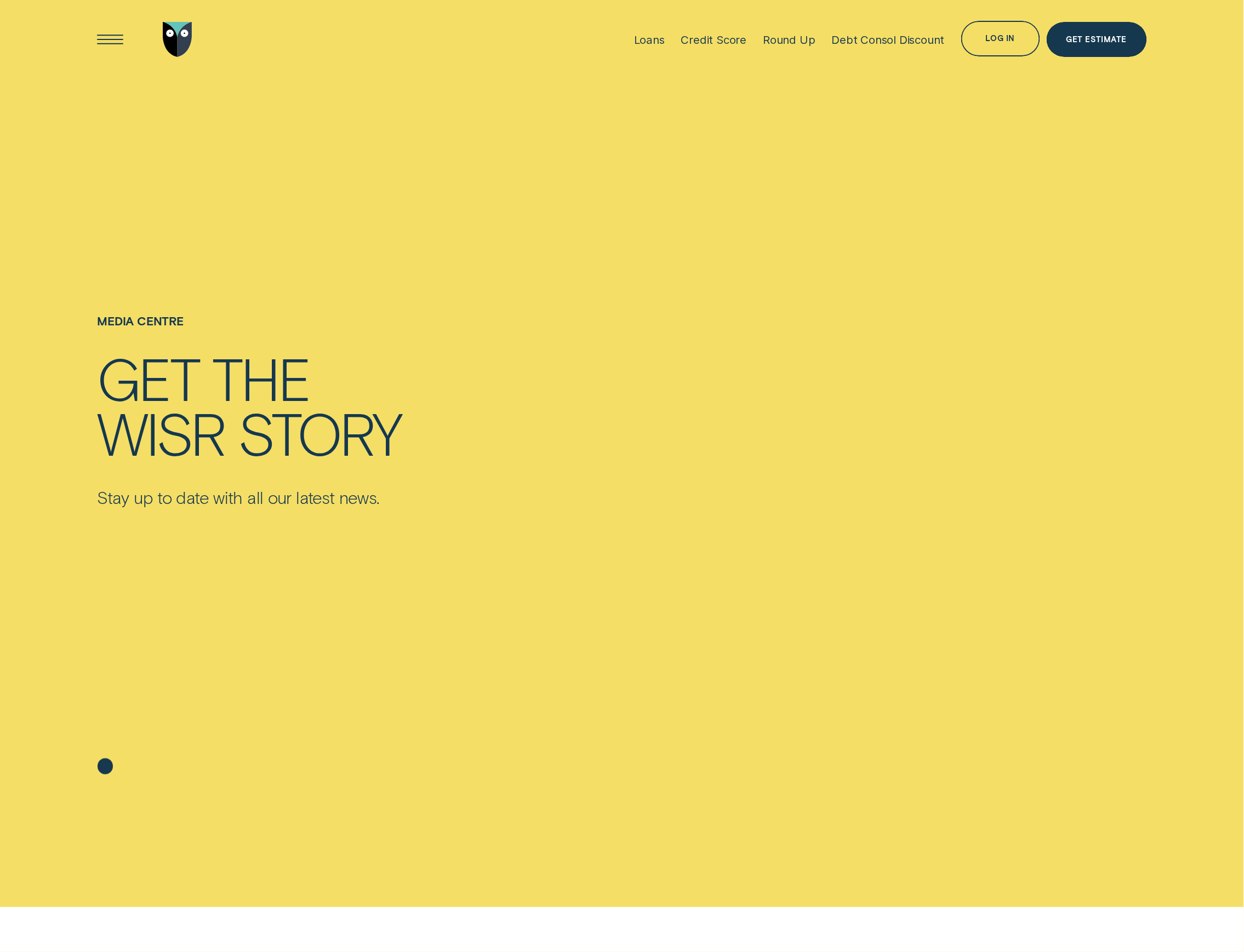
click at [1041, 265] on div "Media Centre Get the Wisr story Stay up to date with all our latest news." at bounding box center [621, 434] width 1062 height 710
